Goal: Transaction & Acquisition: Purchase product/service

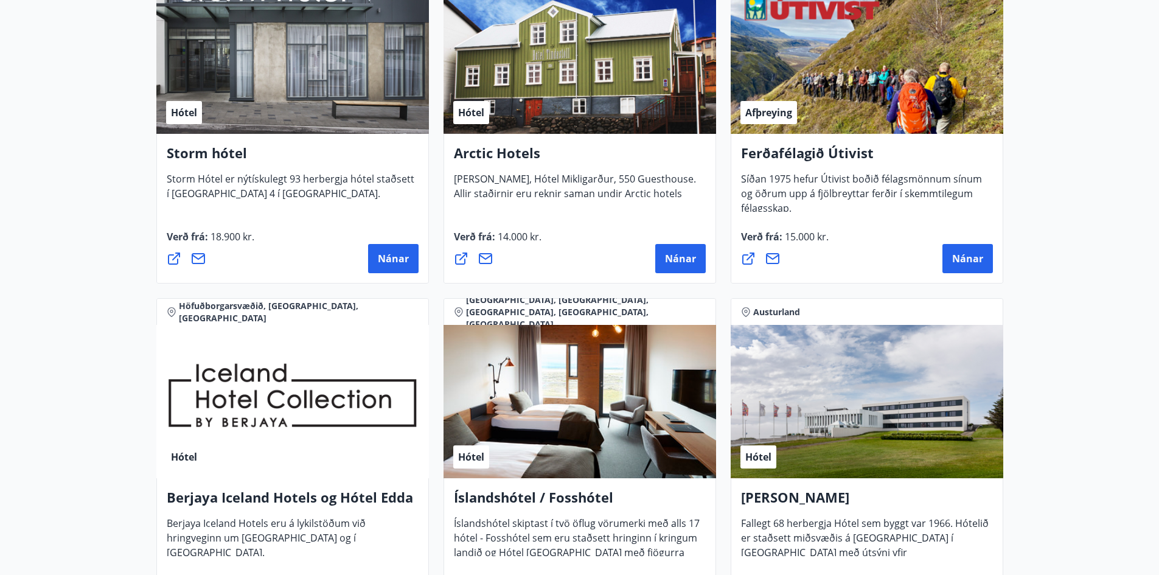
scroll to position [1338, 0]
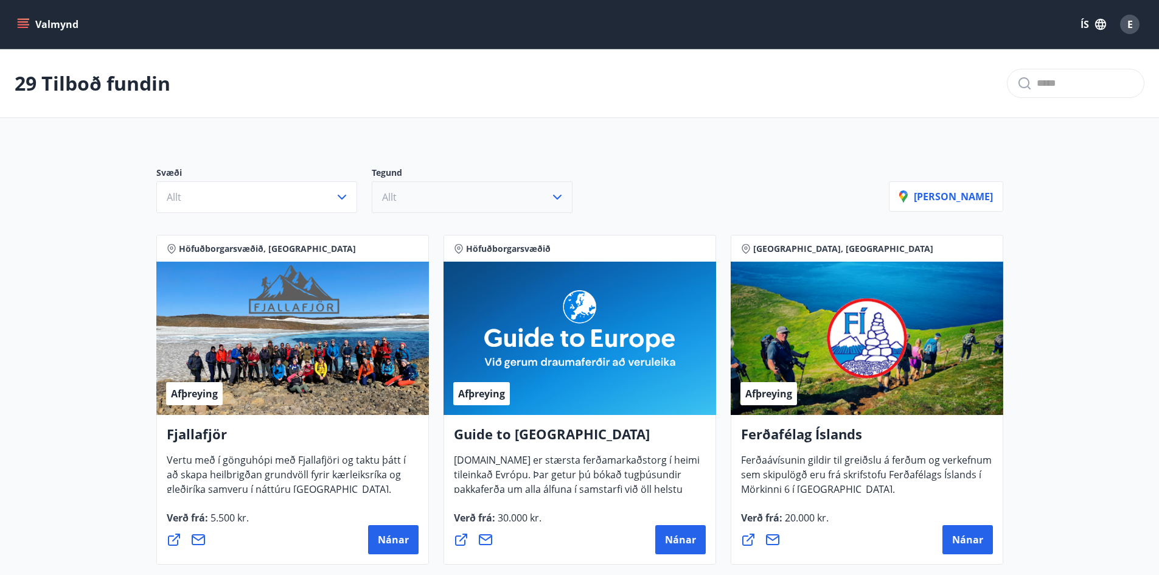
click at [556, 197] on icon "button" at bounding box center [557, 197] width 15 height 15
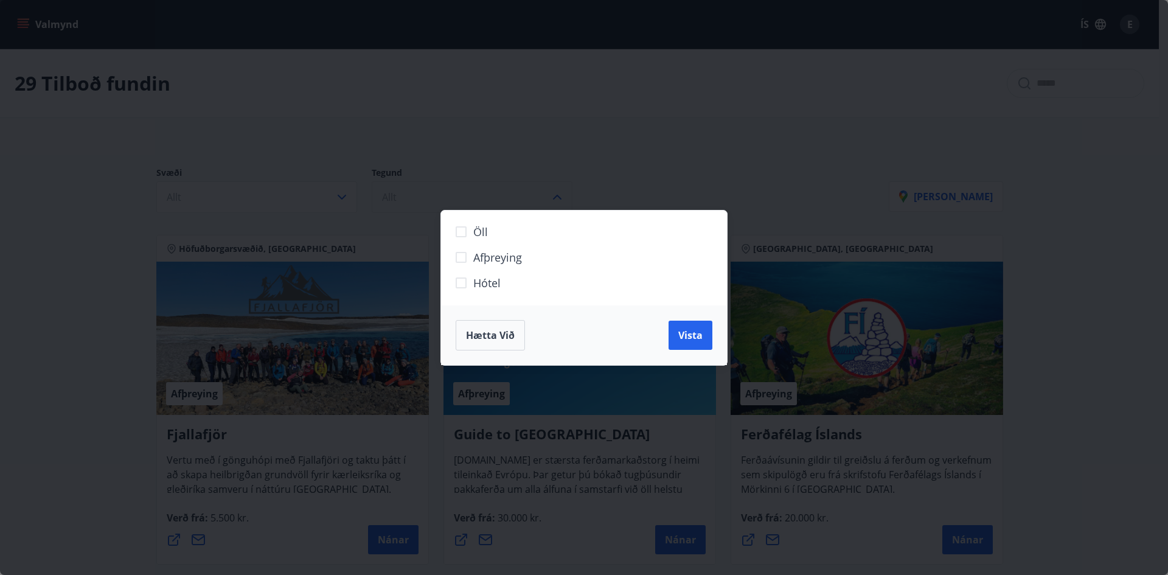
click at [747, 147] on div "Öll Afþreying Hótel Hætta við Vista" at bounding box center [584, 287] width 1168 height 575
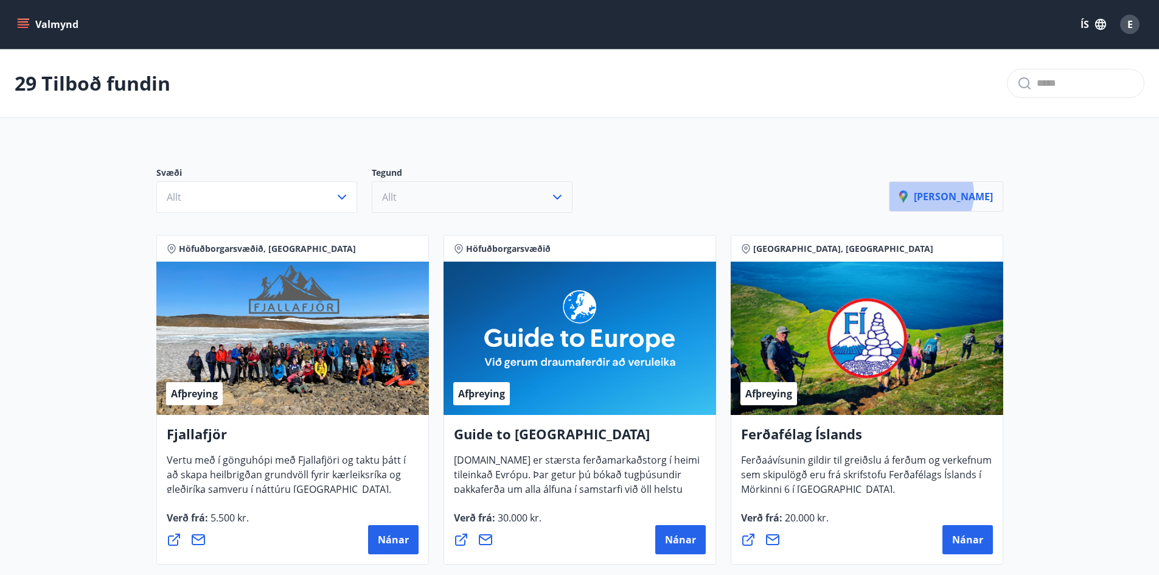
click at [953, 194] on p "[PERSON_NAME]" at bounding box center [946, 196] width 94 height 13
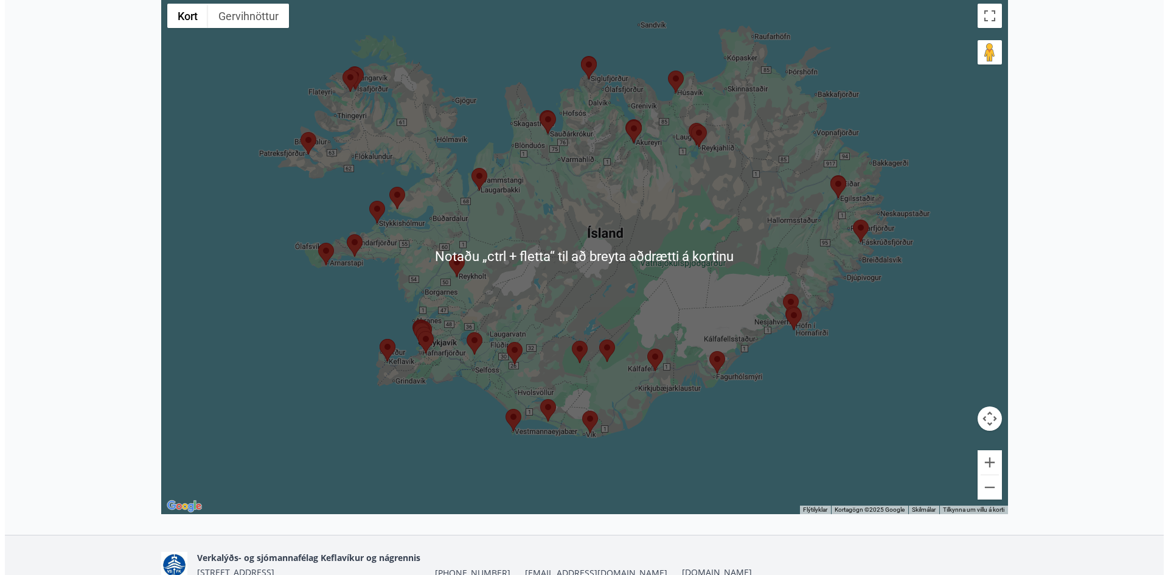
scroll to position [243, 0]
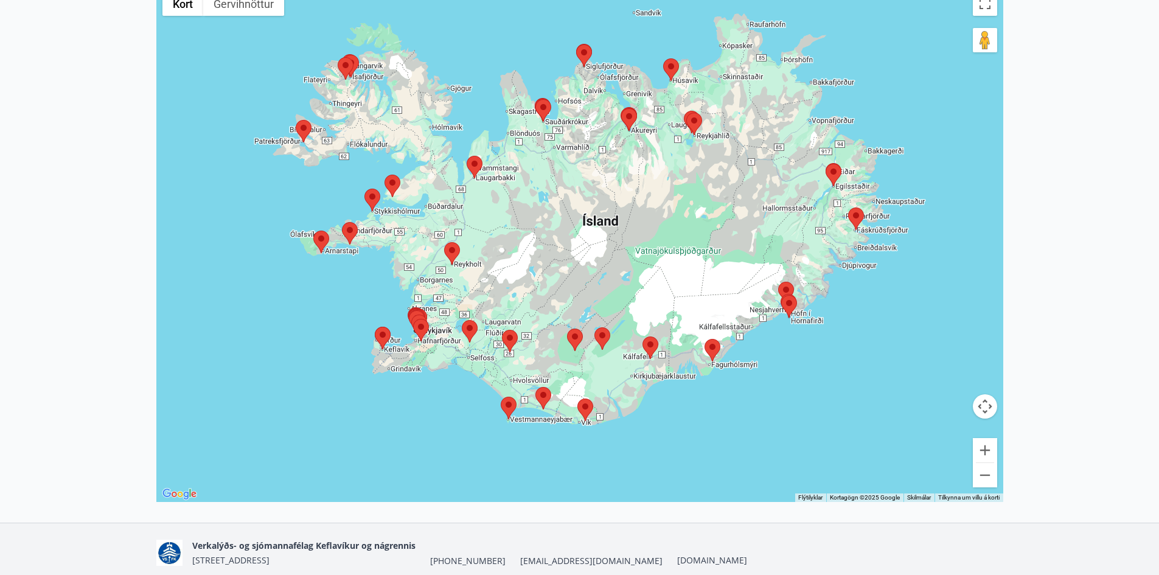
click at [781, 295] on area at bounding box center [781, 295] width 0 height 0
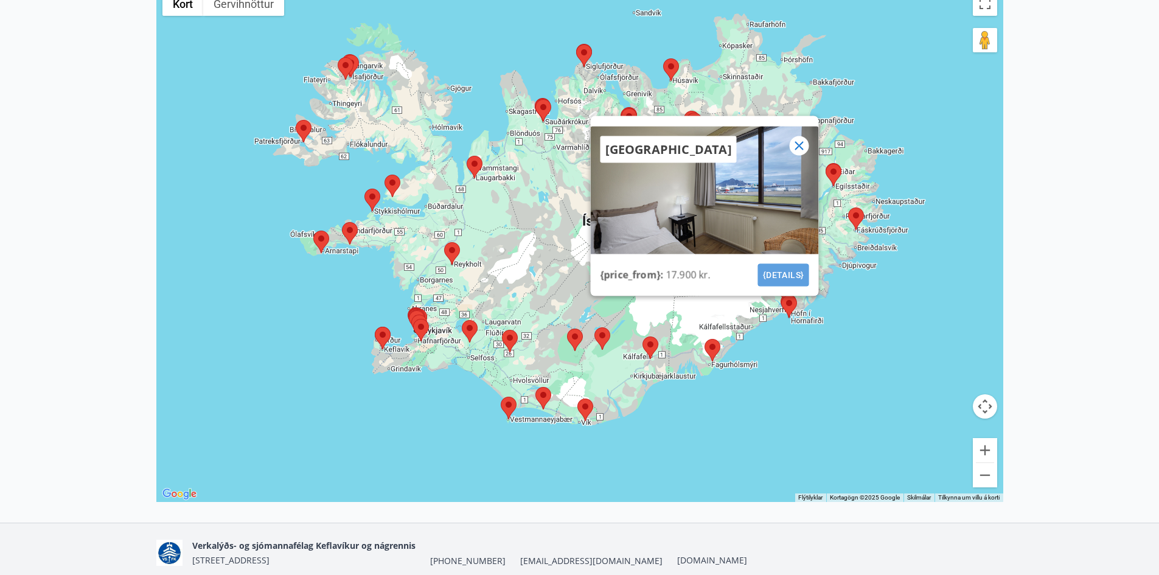
click at [794, 276] on button "{details}" at bounding box center [782, 274] width 51 height 23
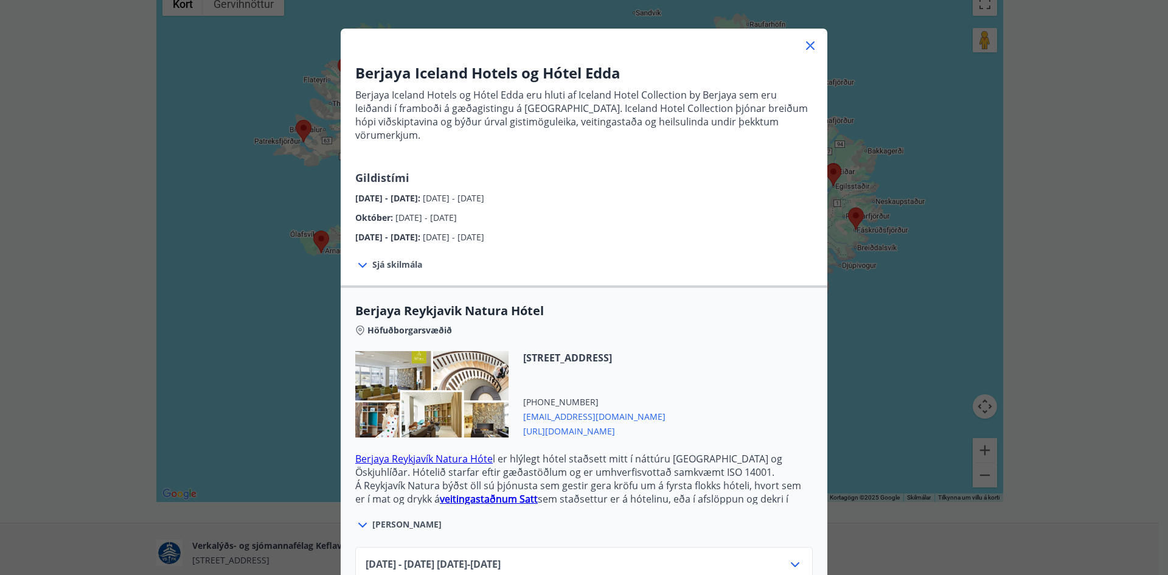
scroll to position [0, 0]
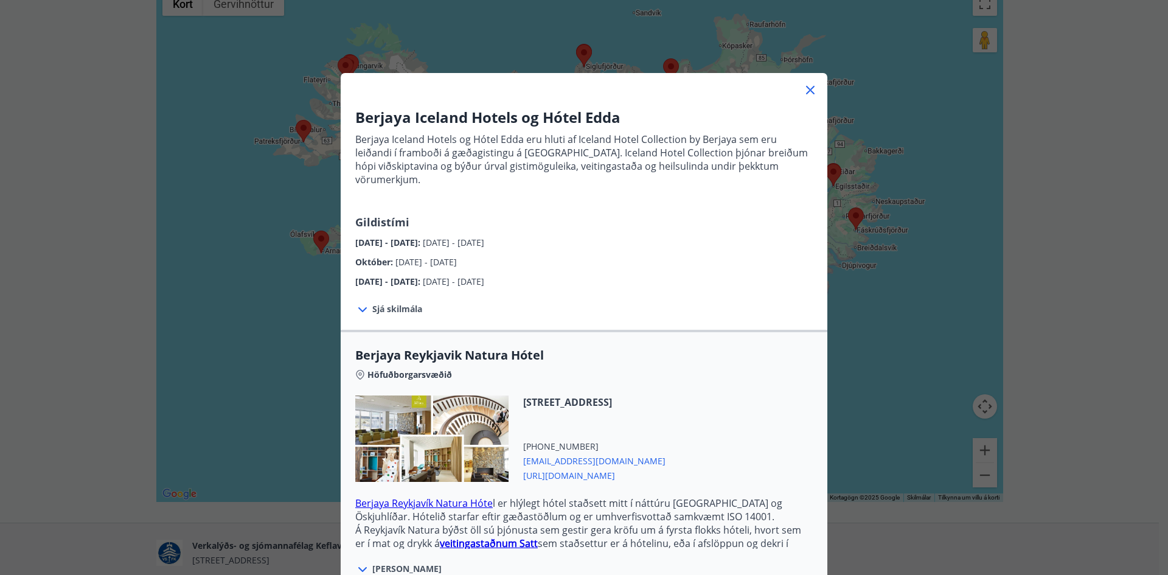
click at [401, 303] on span "Sjá skilmála" at bounding box center [397, 309] width 50 height 12
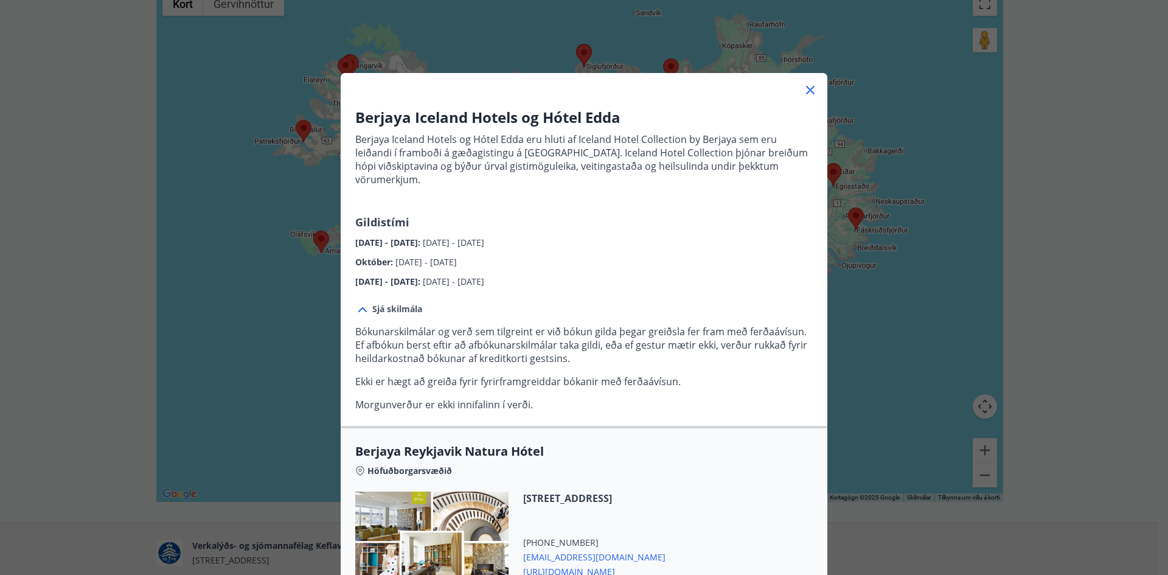
click at [816, 87] on div at bounding box center [584, 85] width 487 height 24
click at [806, 89] on icon at bounding box center [810, 90] width 9 height 9
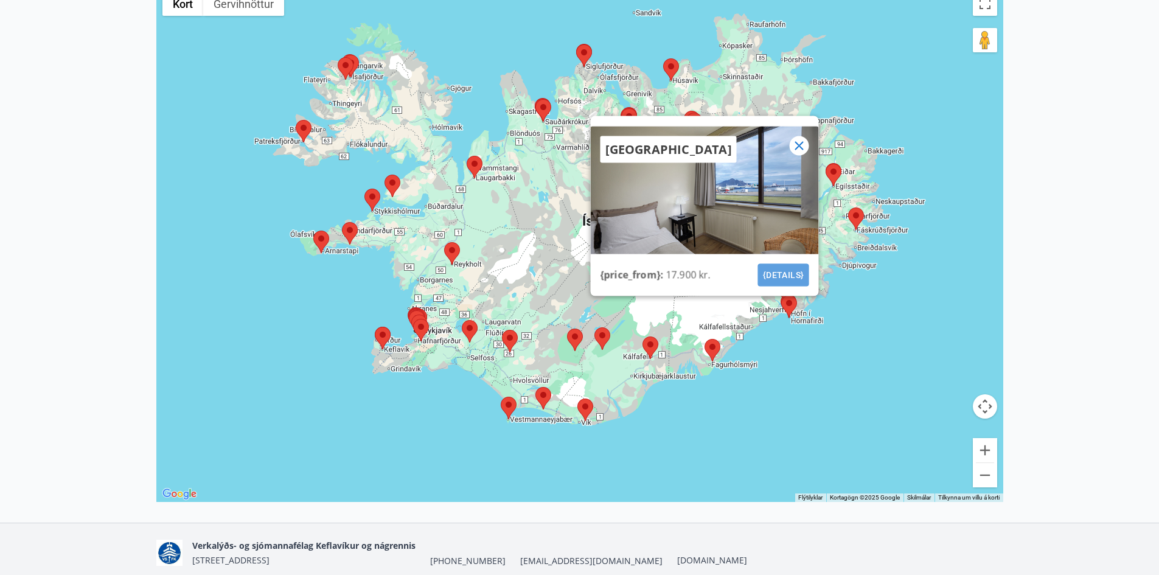
click at [778, 273] on button "{details}" at bounding box center [782, 274] width 51 height 23
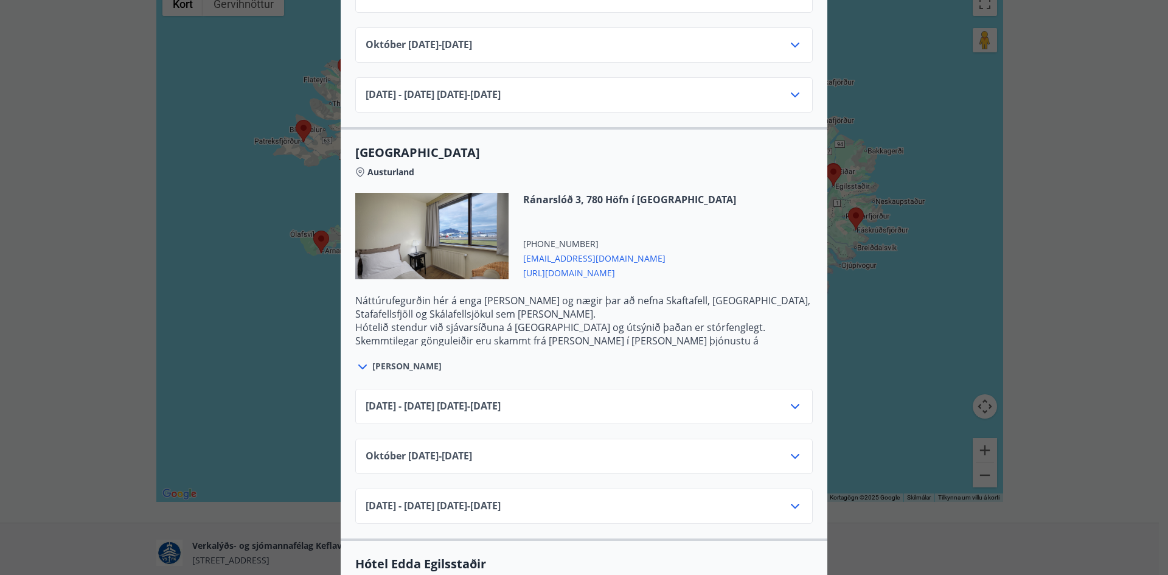
scroll to position [1885, 0]
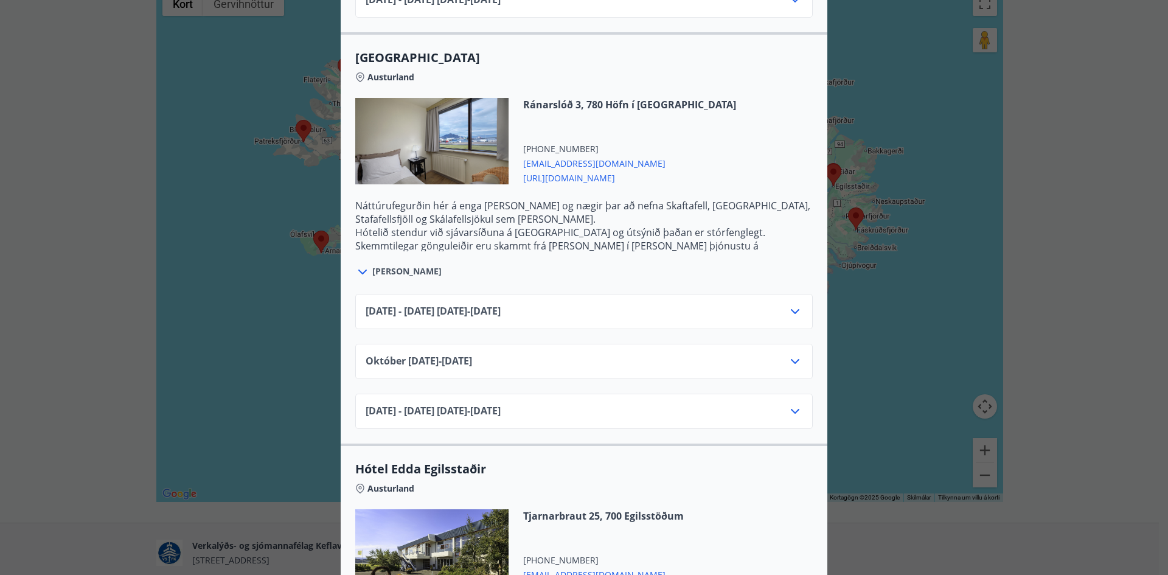
click at [789, 304] on icon at bounding box center [795, 311] width 15 height 15
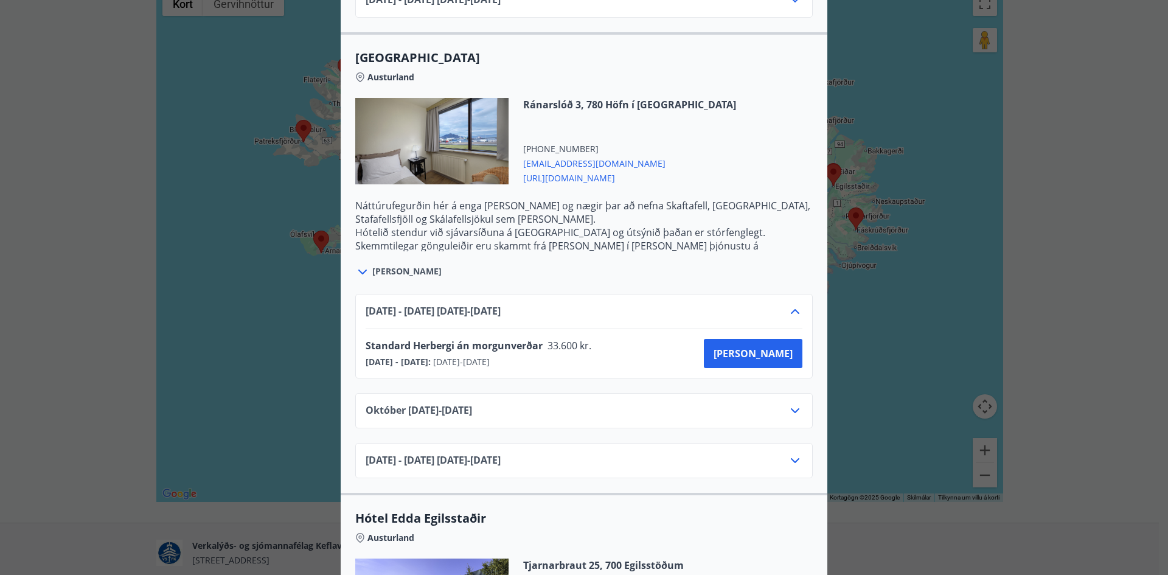
click at [796, 403] on icon at bounding box center [795, 410] width 15 height 15
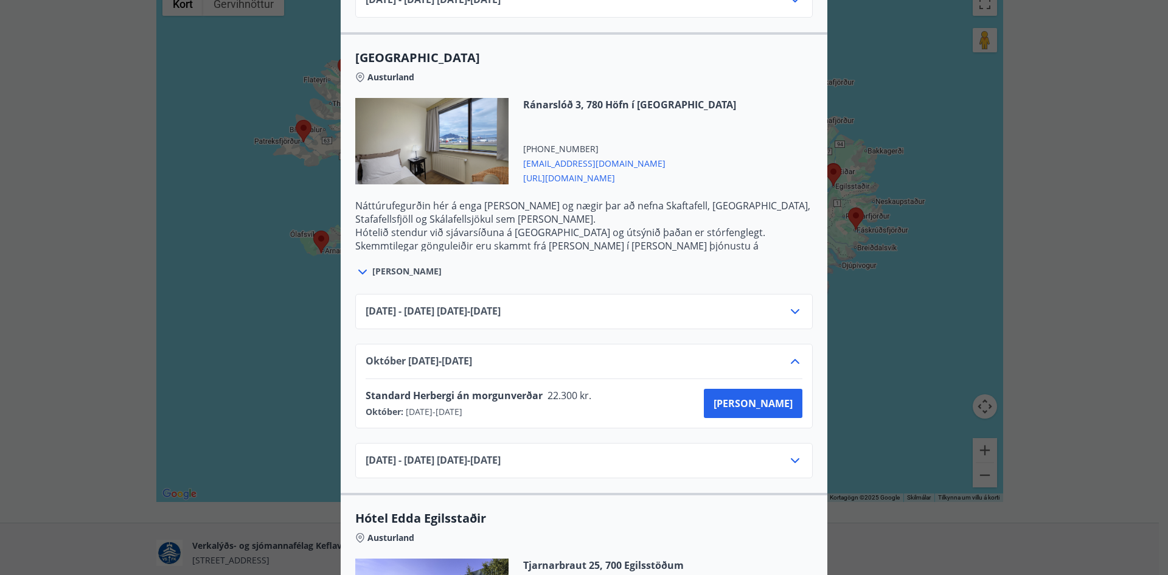
click at [794, 453] on icon at bounding box center [795, 460] width 15 height 15
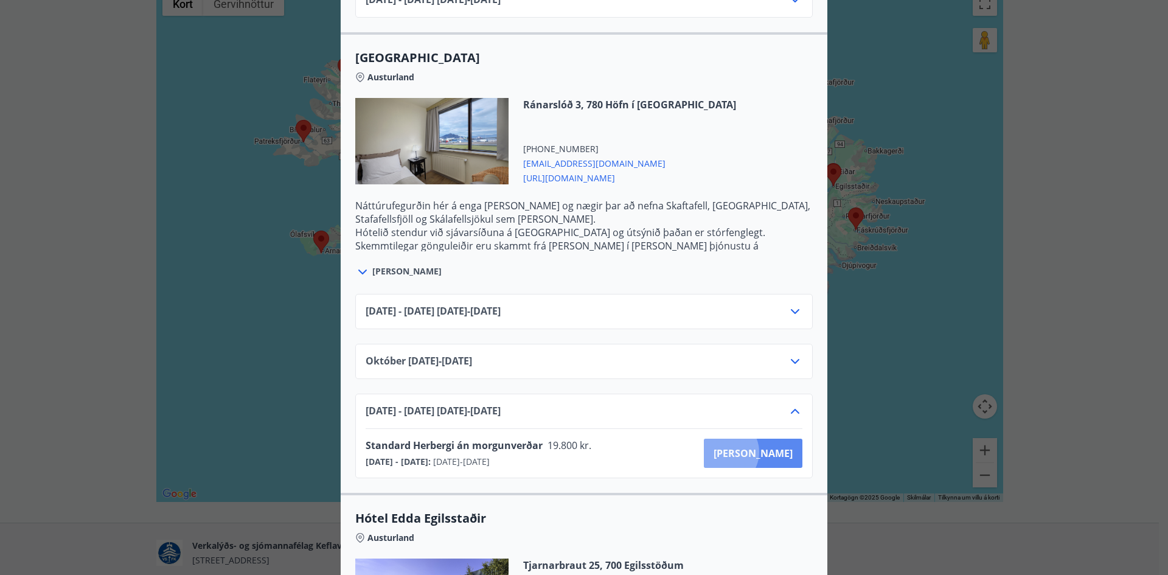
click at [768, 446] on span "Kaupa" at bounding box center [752, 452] width 79 height 13
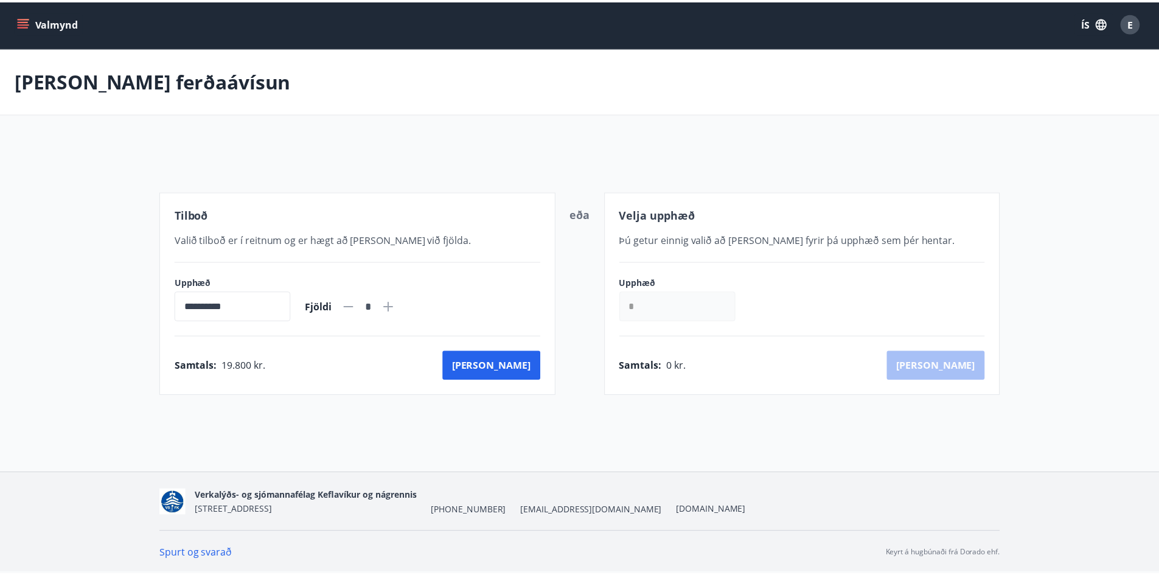
scroll to position [2, 0]
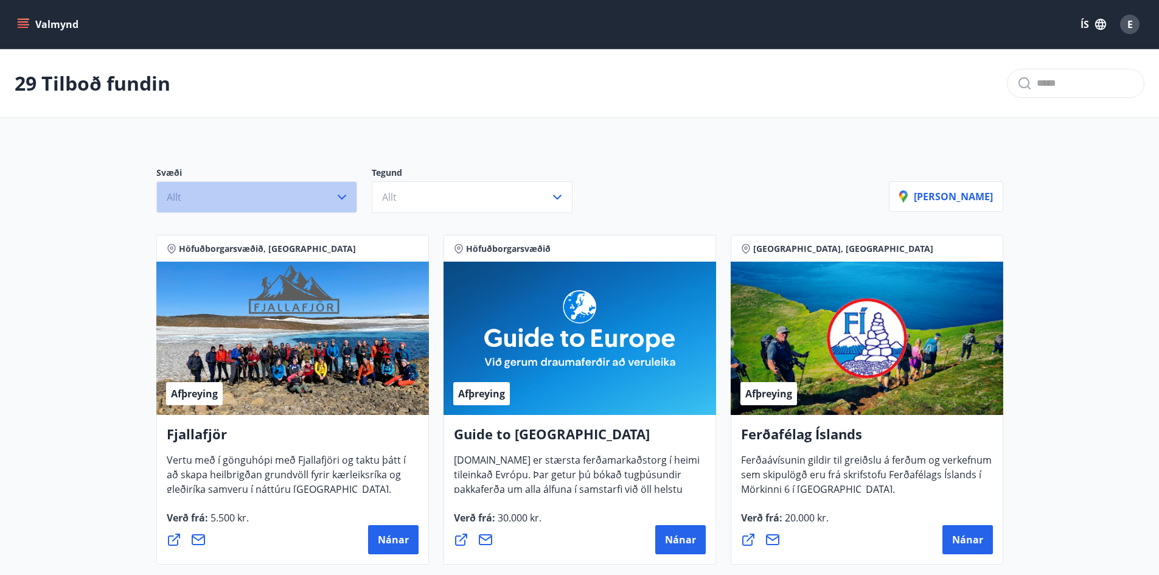
click at [181, 198] on span "Allt" at bounding box center [174, 196] width 15 height 13
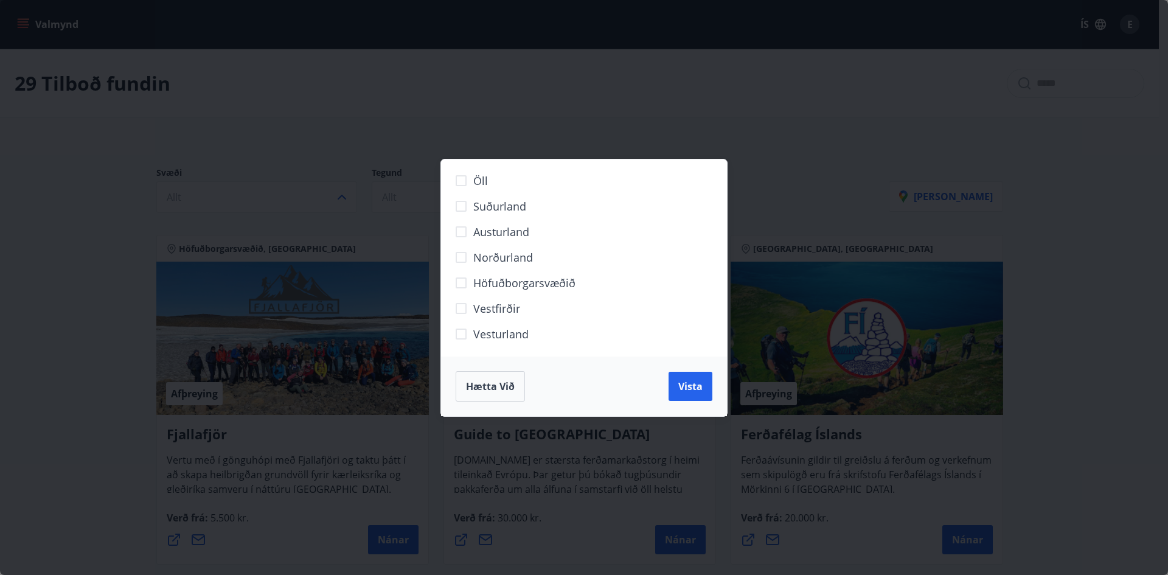
drag, startPoint x: 497, startPoint y: 383, endPoint x: 493, endPoint y: 378, distance: 6.5
click at [497, 383] on span "Hætta við" at bounding box center [490, 386] width 49 height 13
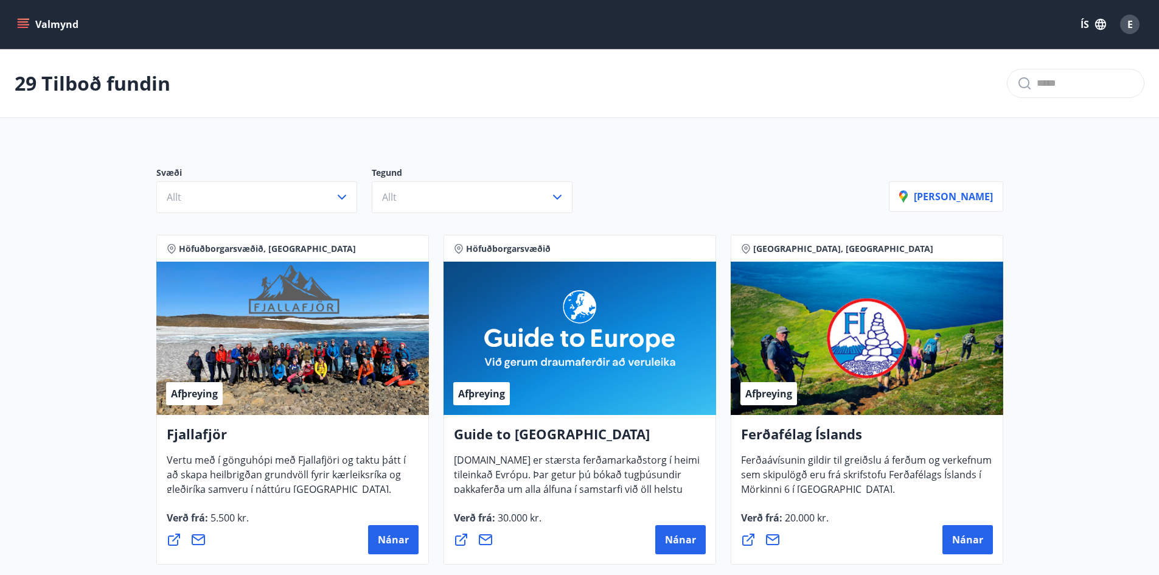
click at [17, 24] on icon "menu" at bounding box center [23, 24] width 12 height 12
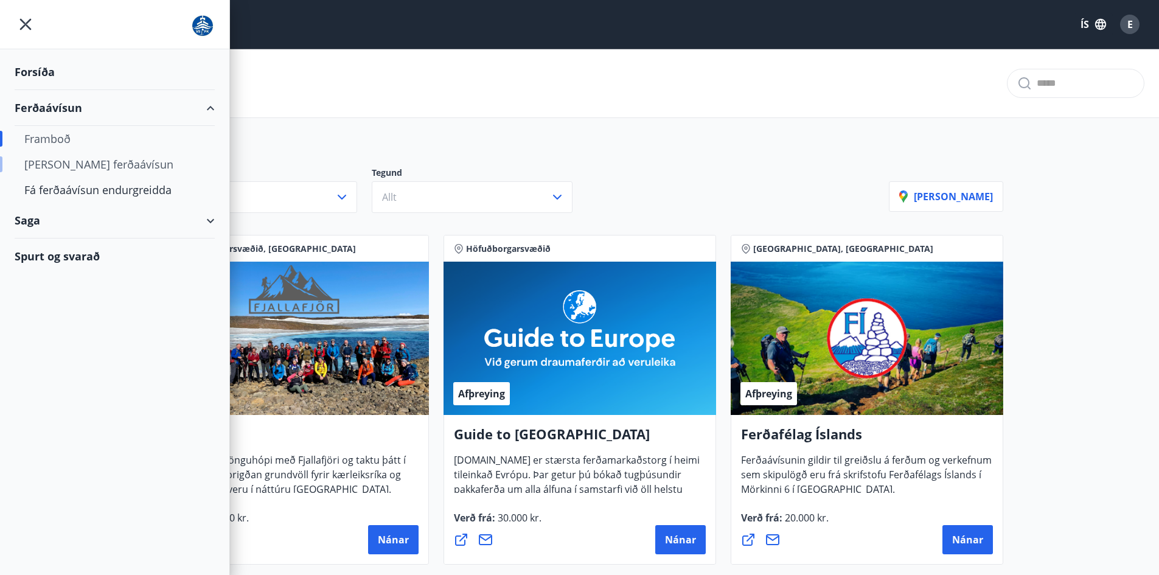
click at [45, 165] on div "[PERSON_NAME] ferðaávísun" at bounding box center [114, 164] width 181 height 26
